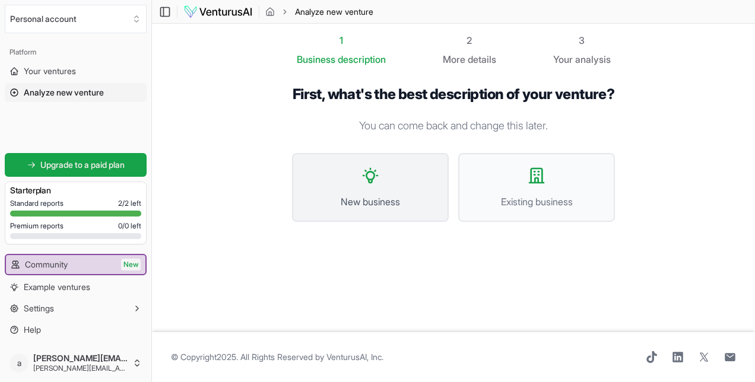
click at [378, 206] on button "New business" at bounding box center [370, 187] width 157 height 69
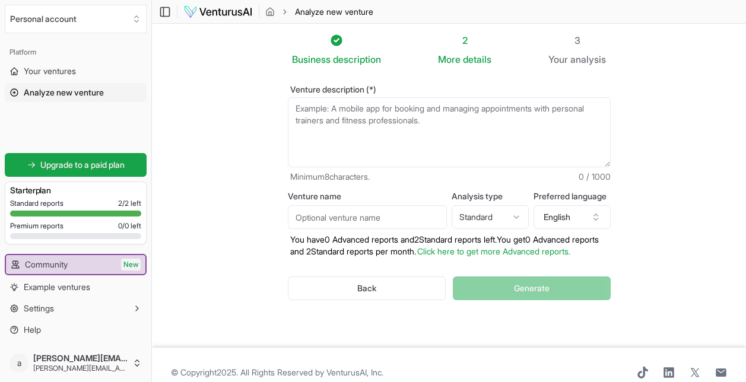
click at [396, 118] on textarea "Venture description (*)" at bounding box center [449, 132] width 323 height 70
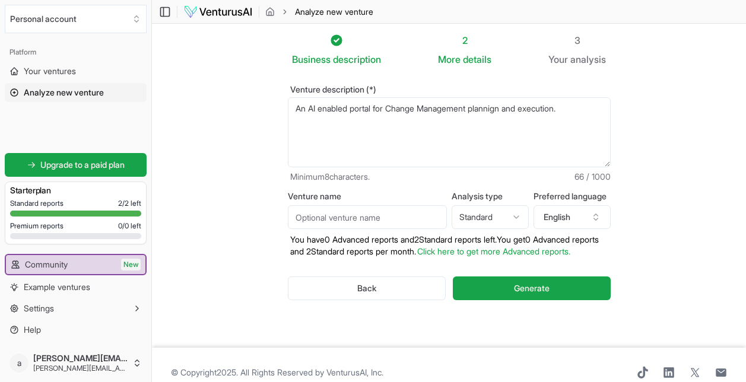
click at [510, 109] on textarea "An AI enabled portal for Change Management plannign and execution." at bounding box center [449, 132] width 323 height 70
type textarea "An AI enabled portal for Change Management planning and execution."
click at [519, 125] on textarea "An AI enabled portal for Change Management planning and execution." at bounding box center [449, 132] width 323 height 70
drag, startPoint x: 572, startPoint y: 108, endPoint x: 291, endPoint y: 108, distance: 281.2
click at [291, 108] on textarea "An AI enabled portal for Change Management planning and execution." at bounding box center [449, 132] width 323 height 70
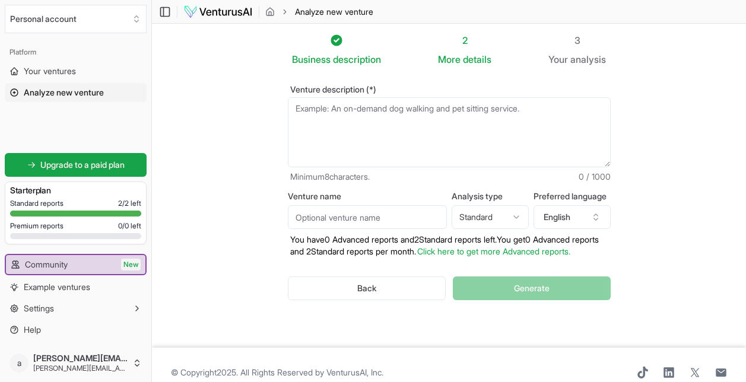
paste textarea "An AI enabled portal for Change Management planning and execution."
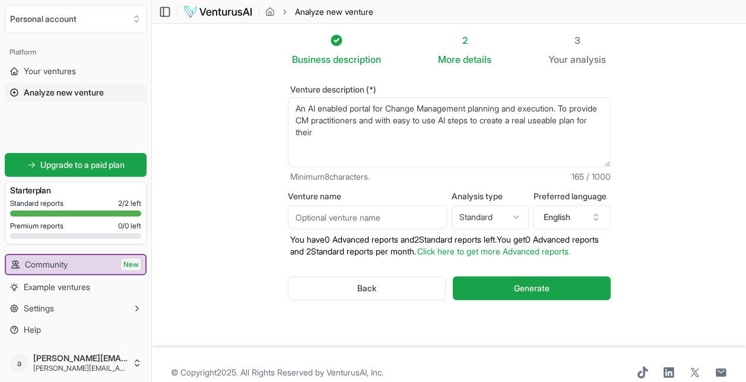
click at [395, 122] on textarea "An AI enabled portal for Change Management planning and execution. To provide C…" at bounding box center [449, 132] width 323 height 70
click at [549, 120] on textarea "An AI enabled portal for Change Management planning and execution. To provide C…" at bounding box center [449, 132] width 323 height 70
click at [329, 132] on textarea "An AI enabled portal for Change Management planning and execution. To provide C…" at bounding box center [449, 132] width 323 height 70
click at [556, 133] on textarea "An AI enabled portal for Change Management planning and execution. To provide C…" at bounding box center [449, 132] width 323 height 70
click at [529, 131] on textarea "An AI enabled portal for Change Management planning and execution. To provide C…" at bounding box center [449, 132] width 323 height 70
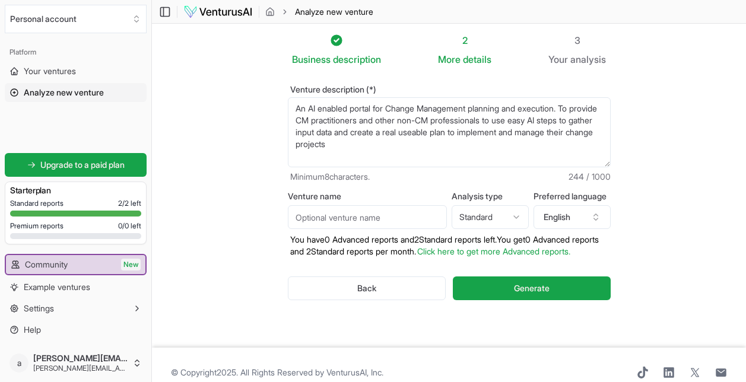
click at [424, 142] on textarea "An AI enabled portal for Change Management planning and execution. To provide C…" at bounding box center [449, 132] width 323 height 70
type textarea "An AI enabled portal for Change Management planning and execution. To provide C…"
click at [515, 216] on html "We value your privacy We use cookies to enhance your browsing experience, serve…" at bounding box center [373, 191] width 746 height 382
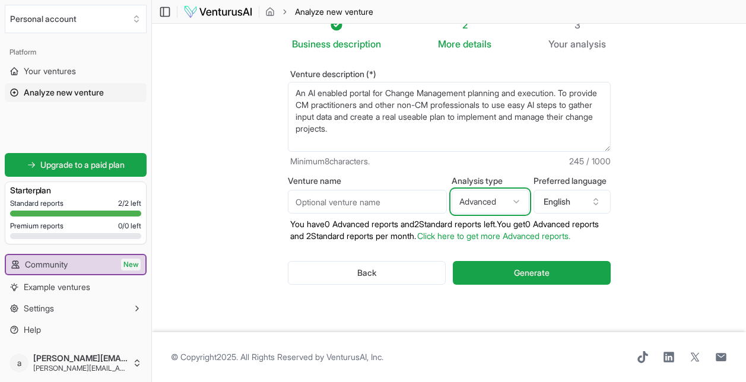
scroll to position [27, 0]
click at [514, 187] on html "We value your privacy We use cookies to enhance your browsing experience, serve…" at bounding box center [373, 176] width 746 height 382
select select "standard"
click at [316, 192] on input "Venture name" at bounding box center [367, 202] width 159 height 24
type input "Change Portal"
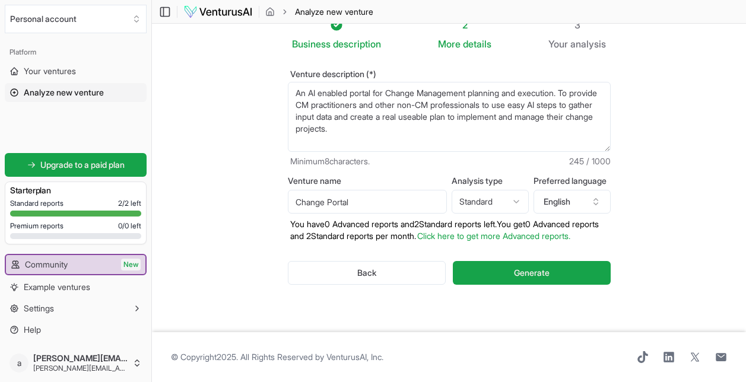
click at [420, 117] on textarea "An AI enabled portal for Change Management planning and execution. To provide C…" at bounding box center [449, 117] width 323 height 70
click at [488, 119] on textarea "An AI enabled portal for Change Management planning and execution. To provide C…" at bounding box center [449, 117] width 323 height 70
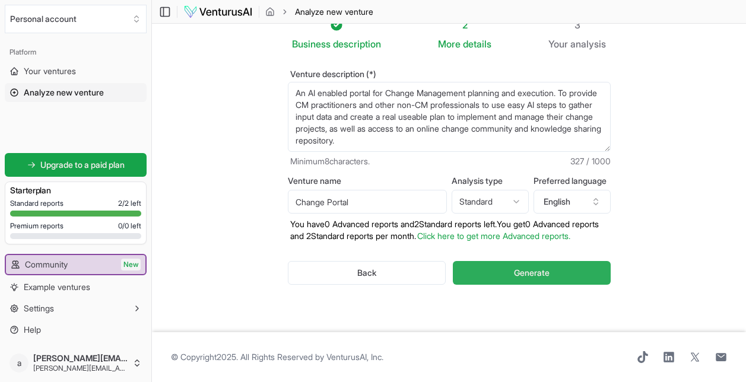
type textarea "An AI enabled portal for Change Management planning and execution. To provide C…"
click at [529, 269] on span "Generate" at bounding box center [532, 273] width 36 height 12
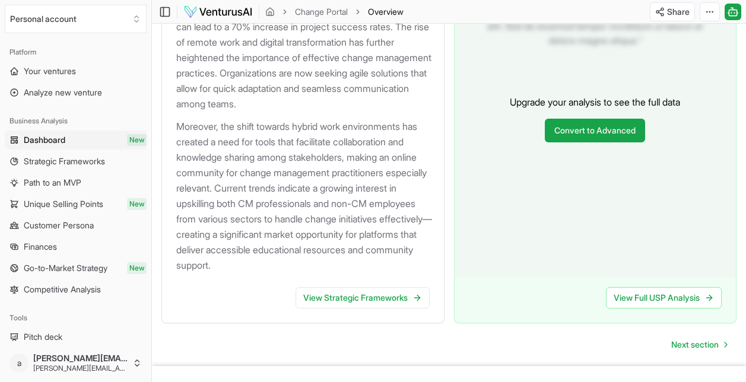
scroll to position [1418, 0]
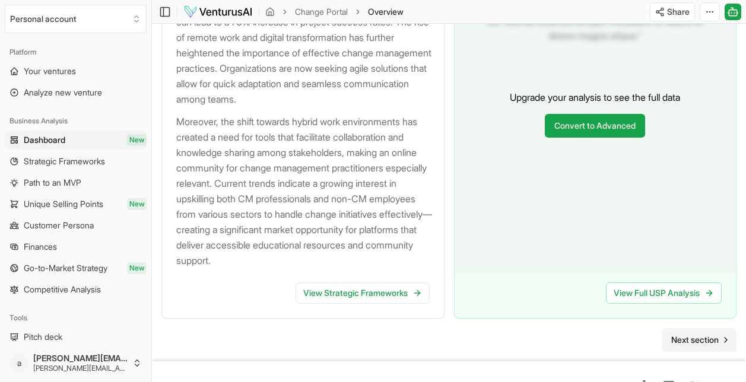
click at [691, 346] on span "Next section" at bounding box center [694, 340] width 47 height 12
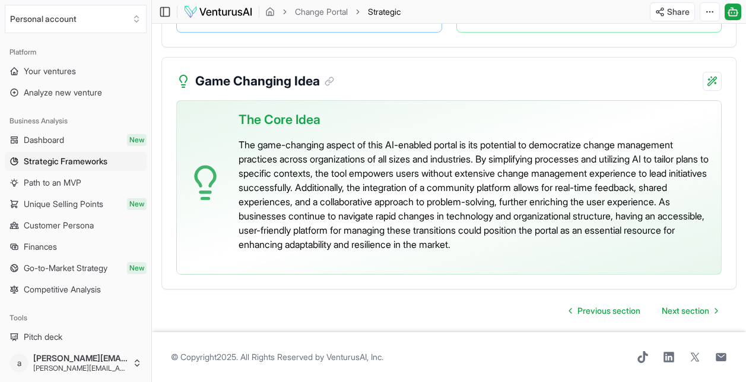
scroll to position [2877, 0]
click at [689, 315] on span "Next section" at bounding box center [684, 311] width 47 height 12
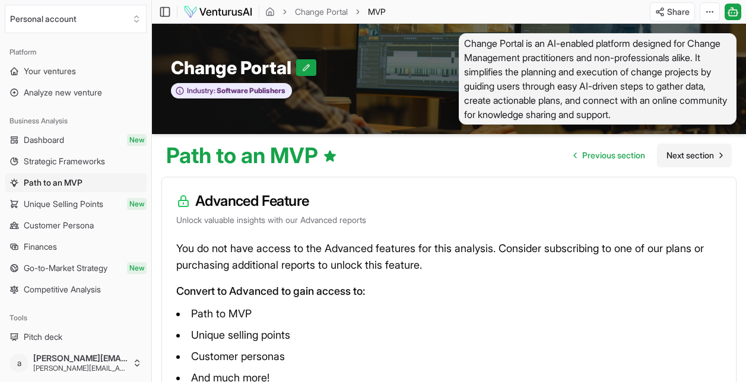
click at [692, 155] on span "Next section" at bounding box center [689, 155] width 47 height 12
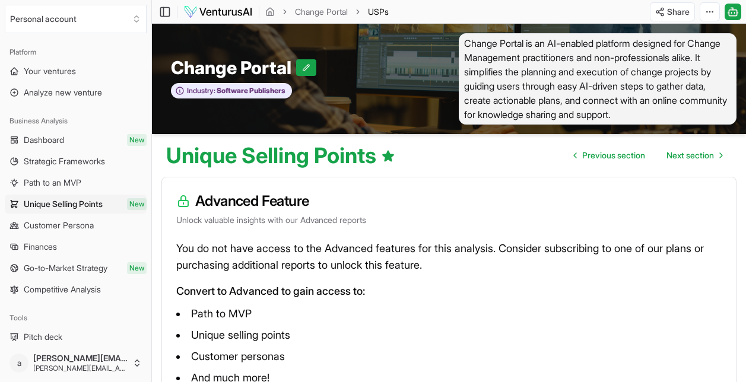
scroll to position [59, 0]
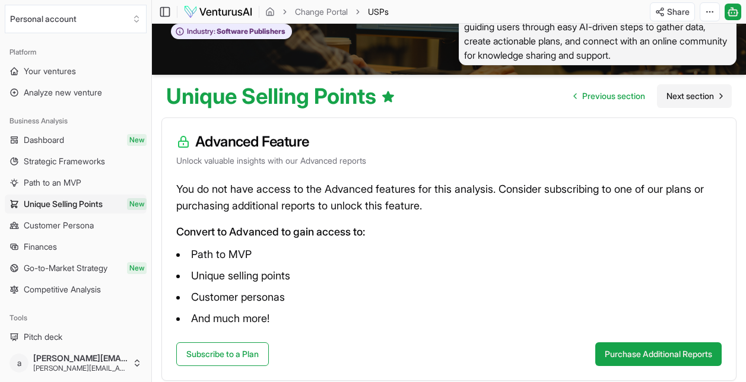
click at [687, 98] on span "Next section" at bounding box center [689, 96] width 47 height 12
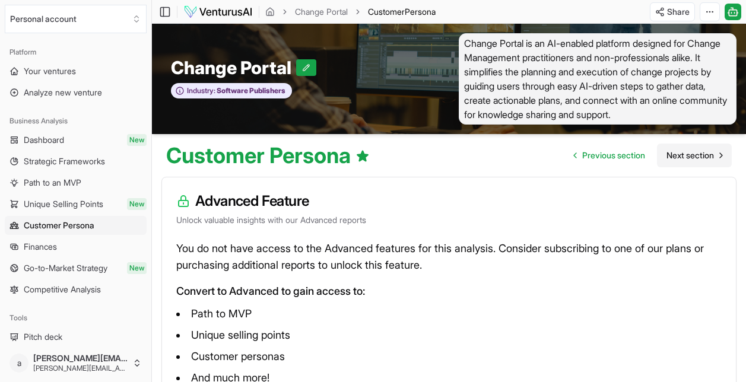
click at [688, 160] on span "Next section" at bounding box center [689, 155] width 47 height 12
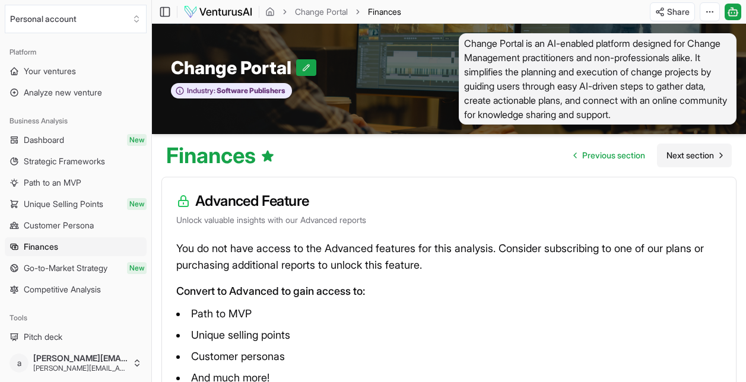
click at [688, 160] on span "Next section" at bounding box center [689, 155] width 47 height 12
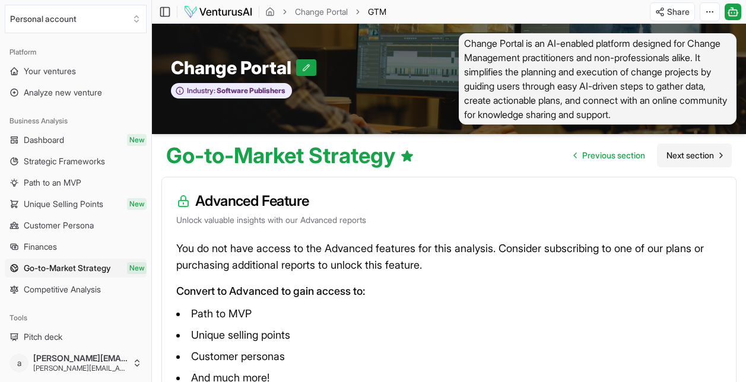
click at [696, 153] on span "Next section" at bounding box center [689, 155] width 47 height 12
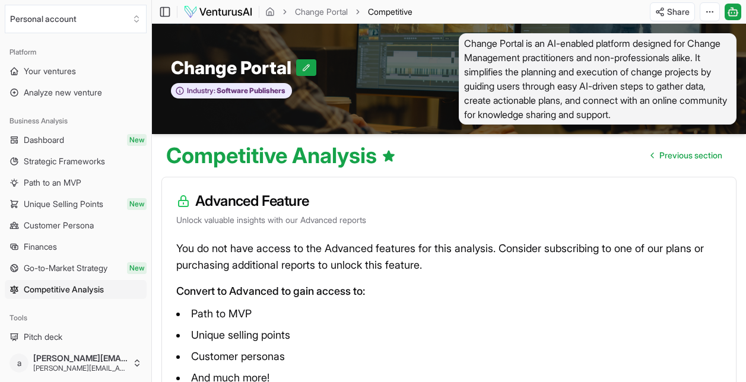
click at [696, 153] on span "Previous section" at bounding box center [690, 155] width 63 height 12
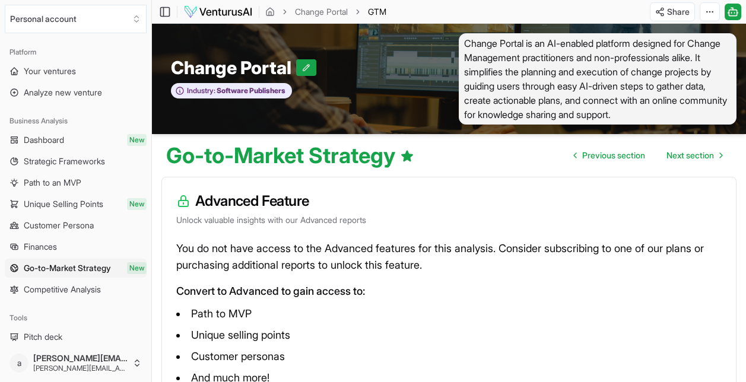
click at [696, 153] on span "Next section" at bounding box center [689, 155] width 47 height 12
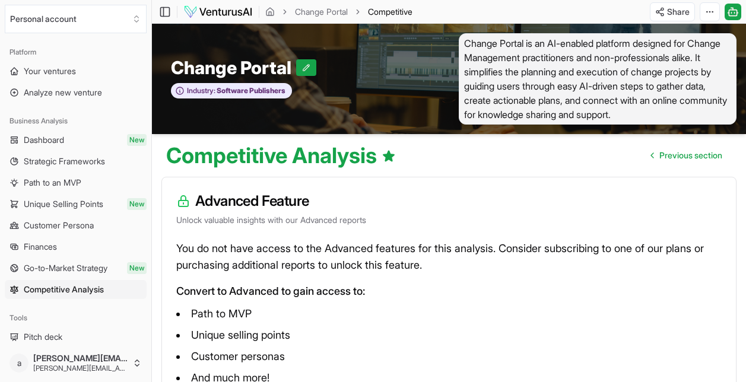
click at [696, 153] on span "Previous section" at bounding box center [690, 155] width 63 height 12
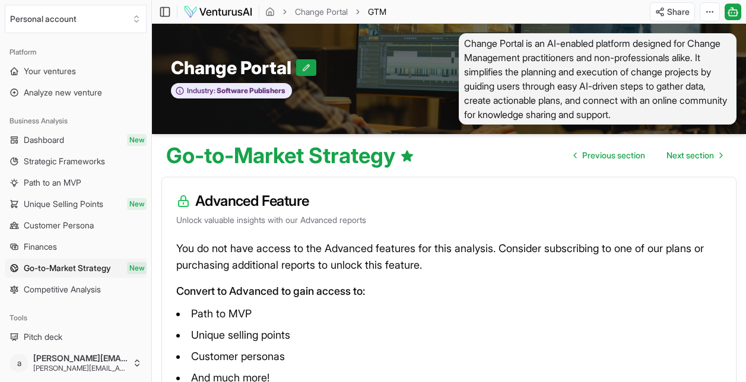
click at [696, 153] on span "Next section" at bounding box center [689, 155] width 47 height 12
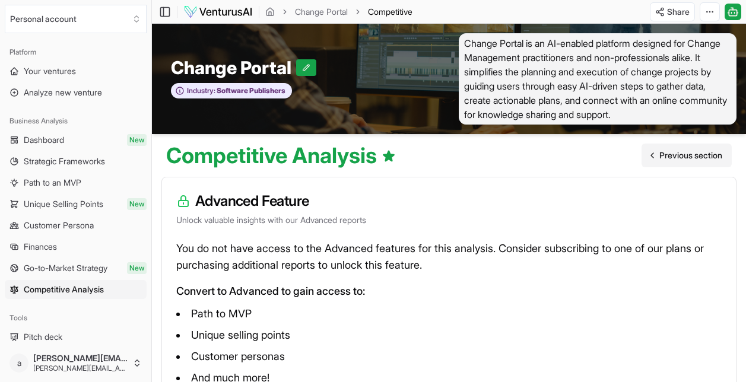
click at [673, 153] on span "Previous section" at bounding box center [690, 155] width 63 height 12
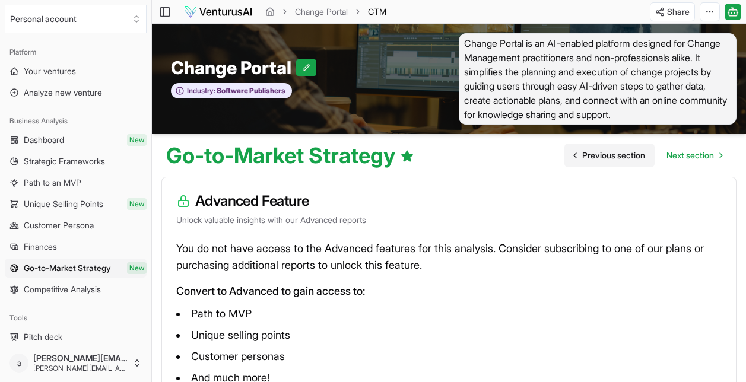
click at [673, 153] on span "Next section" at bounding box center [689, 155] width 47 height 12
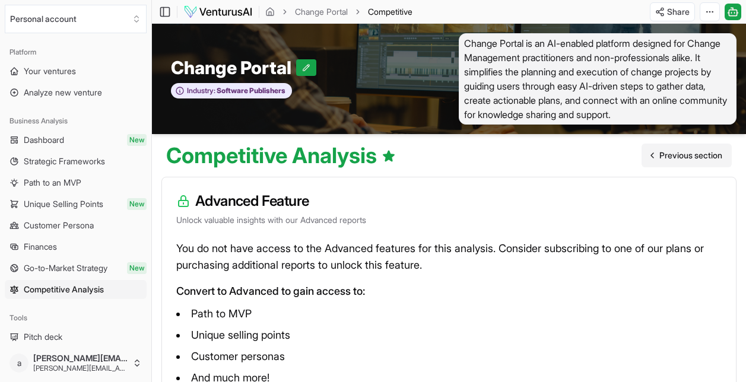
click at [673, 153] on span "Previous section" at bounding box center [690, 155] width 63 height 12
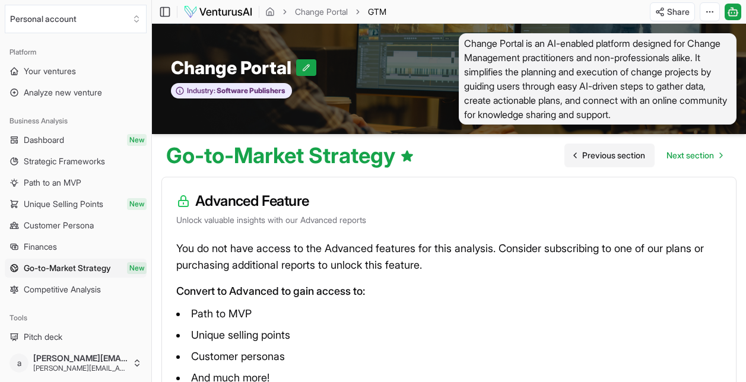
click at [613, 154] on span "Previous section" at bounding box center [613, 155] width 63 height 12
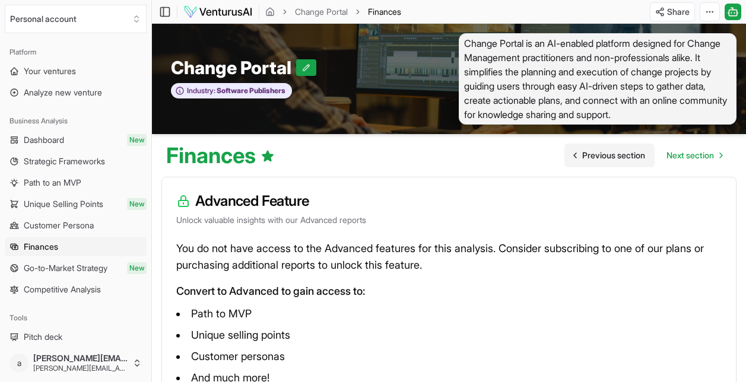
click at [613, 154] on span "Previous section" at bounding box center [613, 155] width 63 height 12
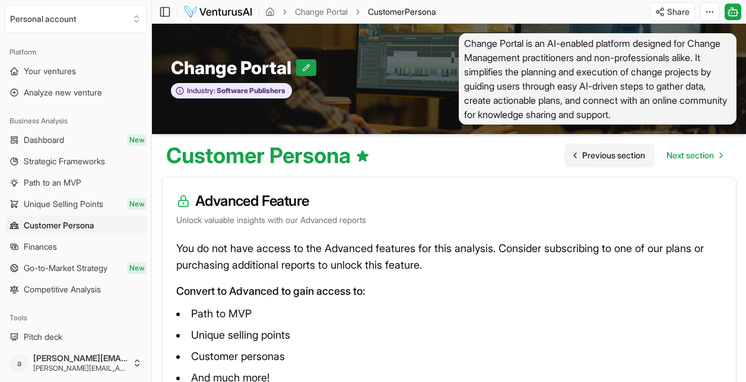
click at [613, 154] on span "Previous section" at bounding box center [613, 155] width 63 height 12
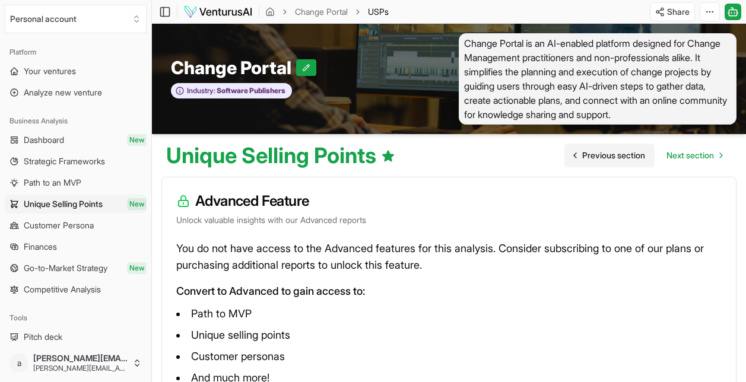
click at [613, 154] on span "Previous section" at bounding box center [613, 155] width 63 height 12
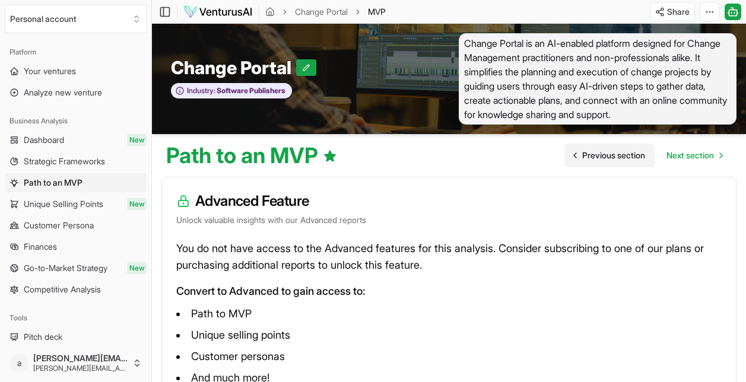
click at [613, 154] on span "Previous section" at bounding box center [613, 155] width 63 height 12
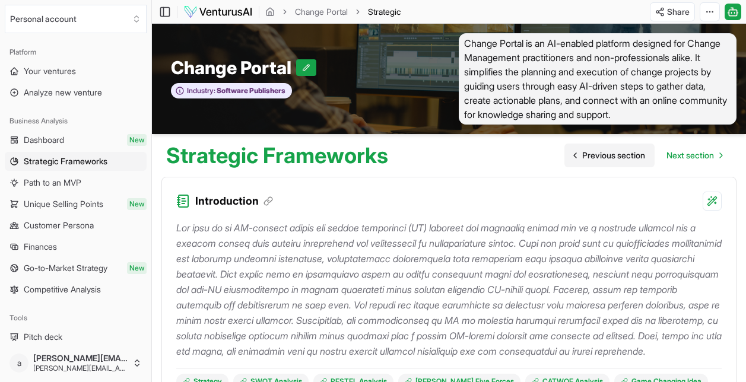
click at [601, 157] on span "Previous section" at bounding box center [613, 155] width 63 height 12
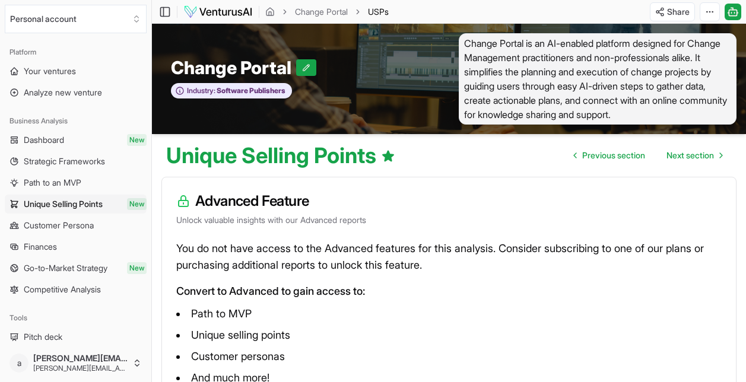
scroll to position [59, 0]
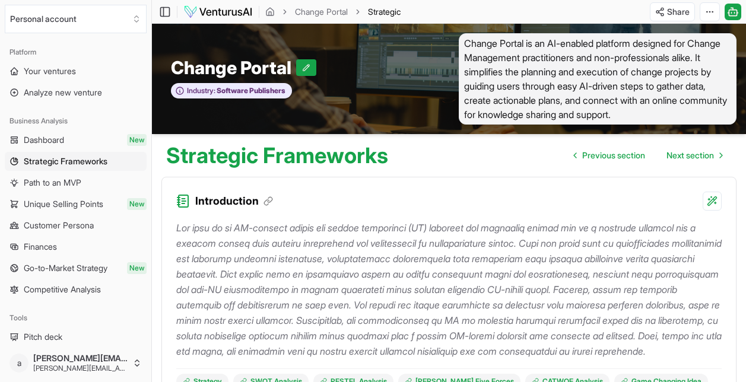
scroll to position [2877, 0]
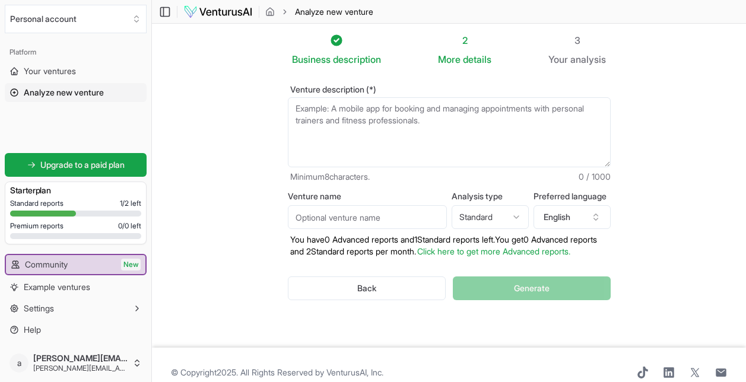
scroll to position [27, 0]
